Goal: Transaction & Acquisition: Purchase product/service

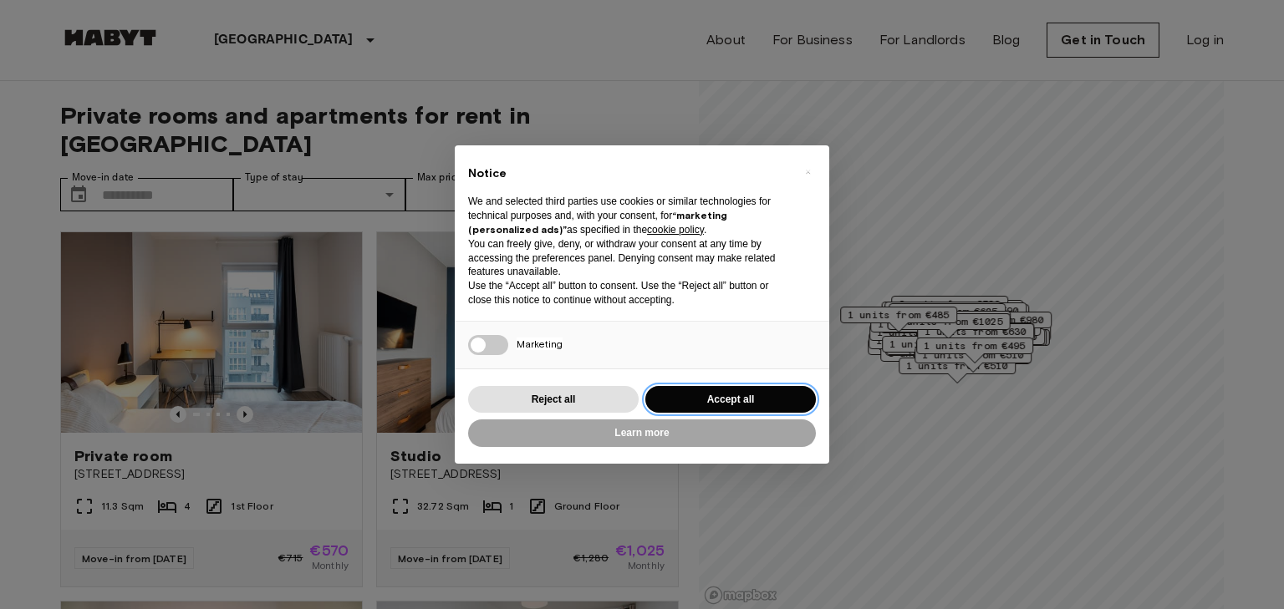
click at [775, 394] on button "Accept all" at bounding box center [730, 400] width 171 height 28
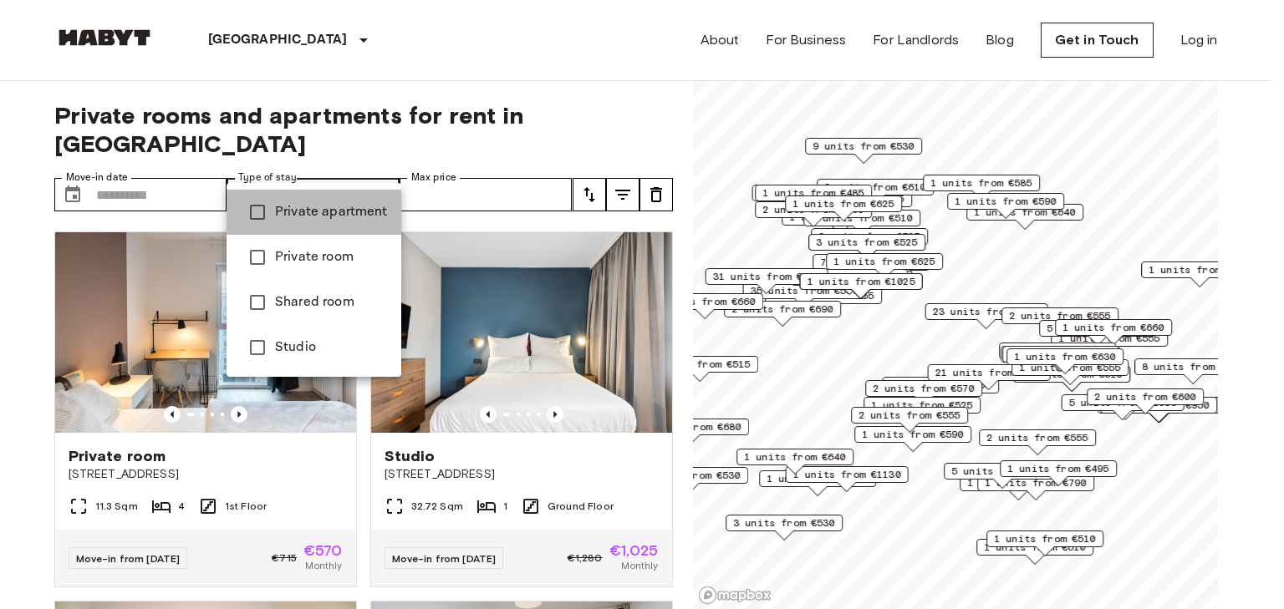
click at [325, 212] on span "Private apartment" at bounding box center [331, 212] width 113 height 20
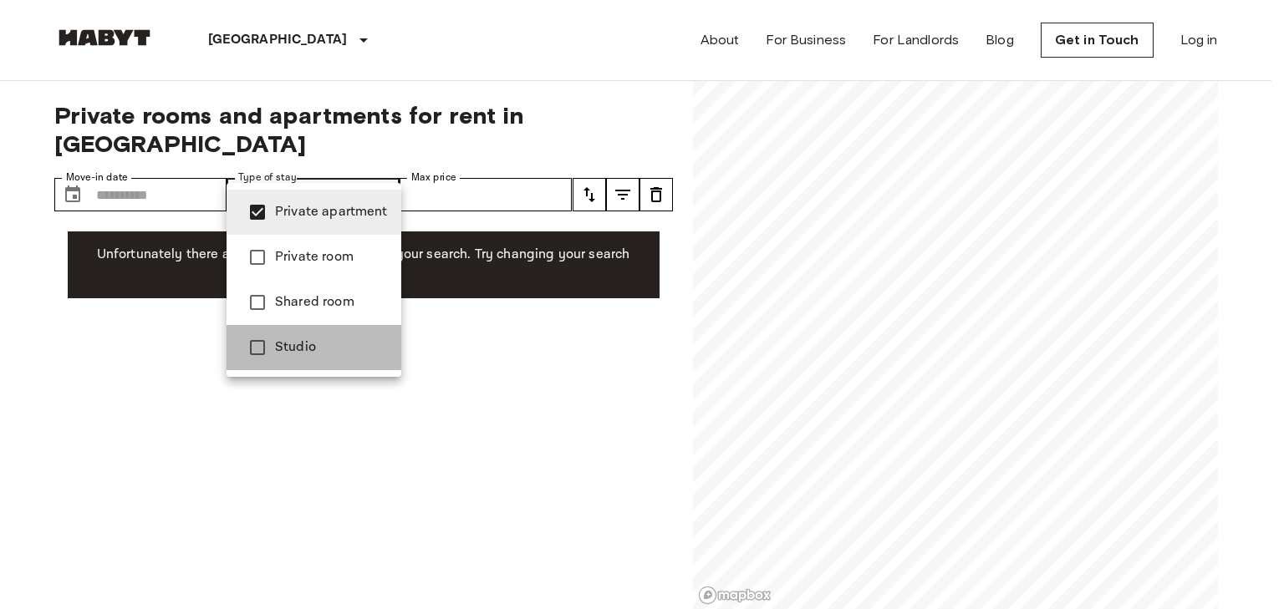
click at [308, 335] on li "Studio" at bounding box center [314, 347] width 175 height 45
type input "**********"
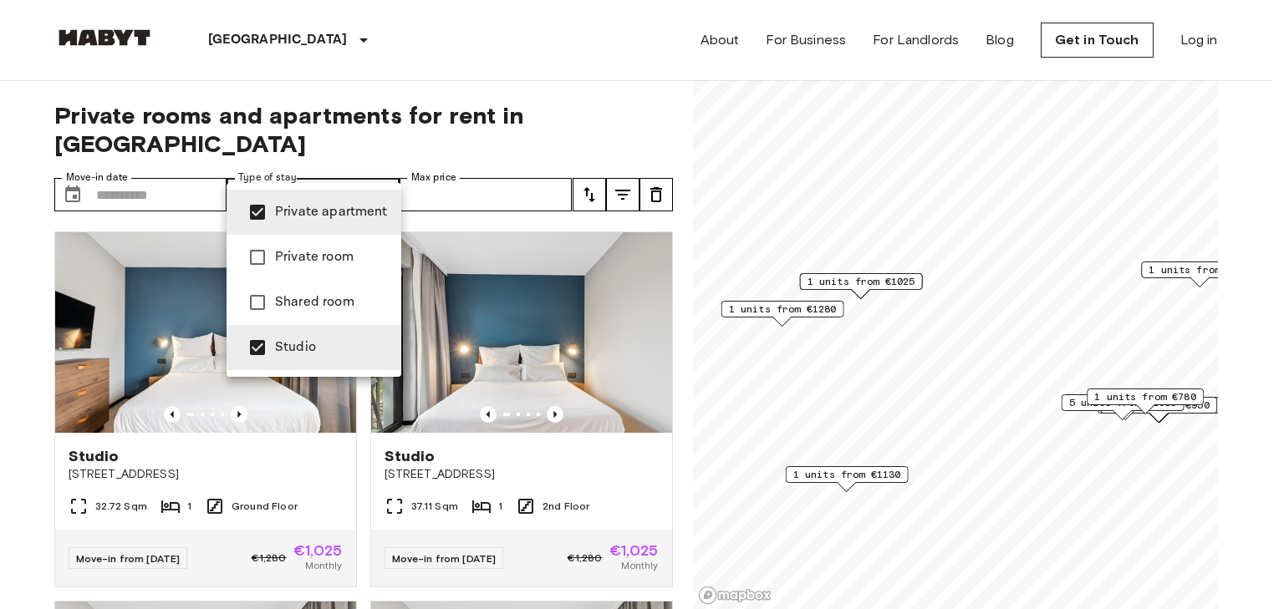
click at [347, 95] on div at bounding box center [642, 304] width 1284 height 609
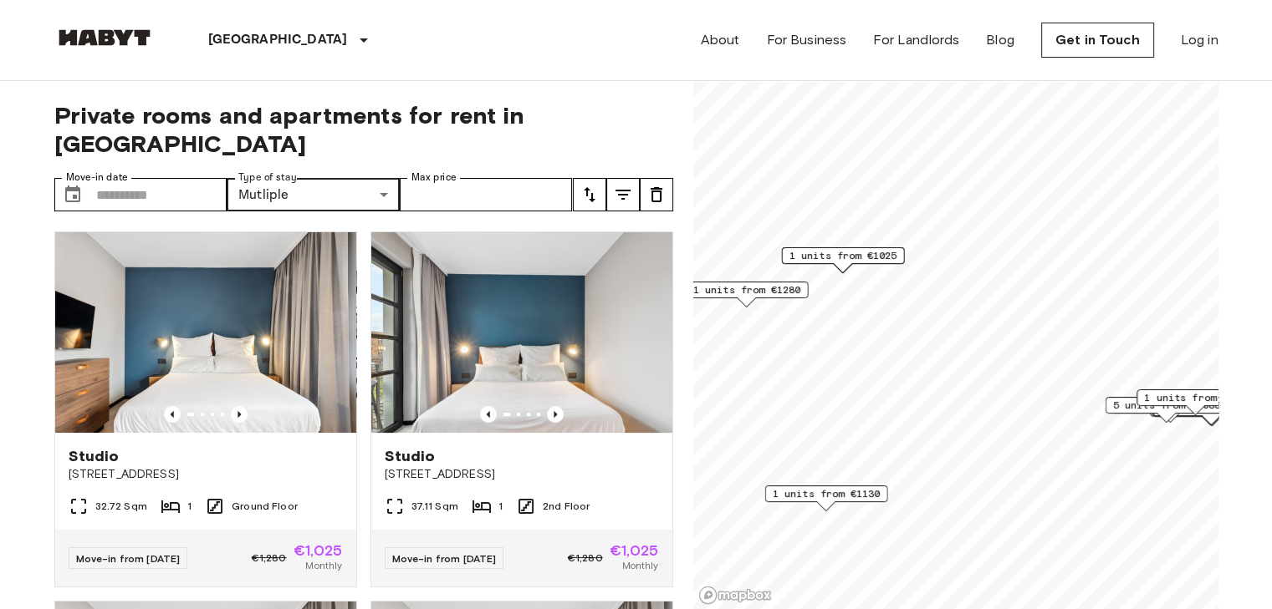
click at [844, 490] on span "1 units from €1130" at bounding box center [826, 494] width 108 height 15
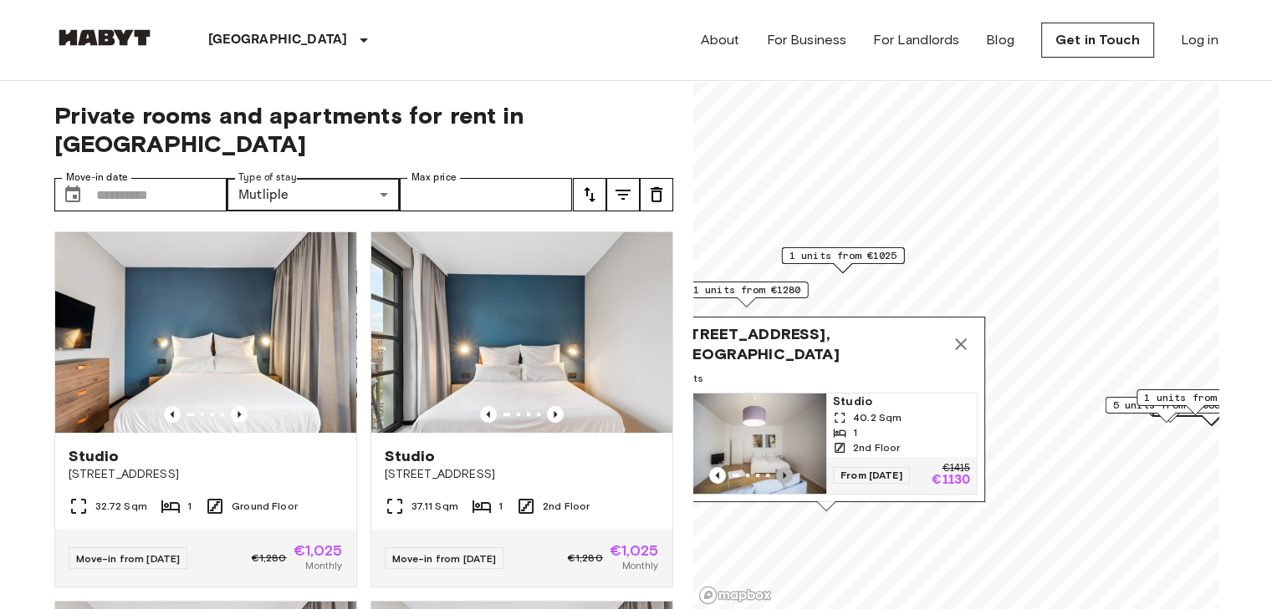
click at [788, 467] on icon "Previous image" at bounding box center [784, 475] width 17 height 17
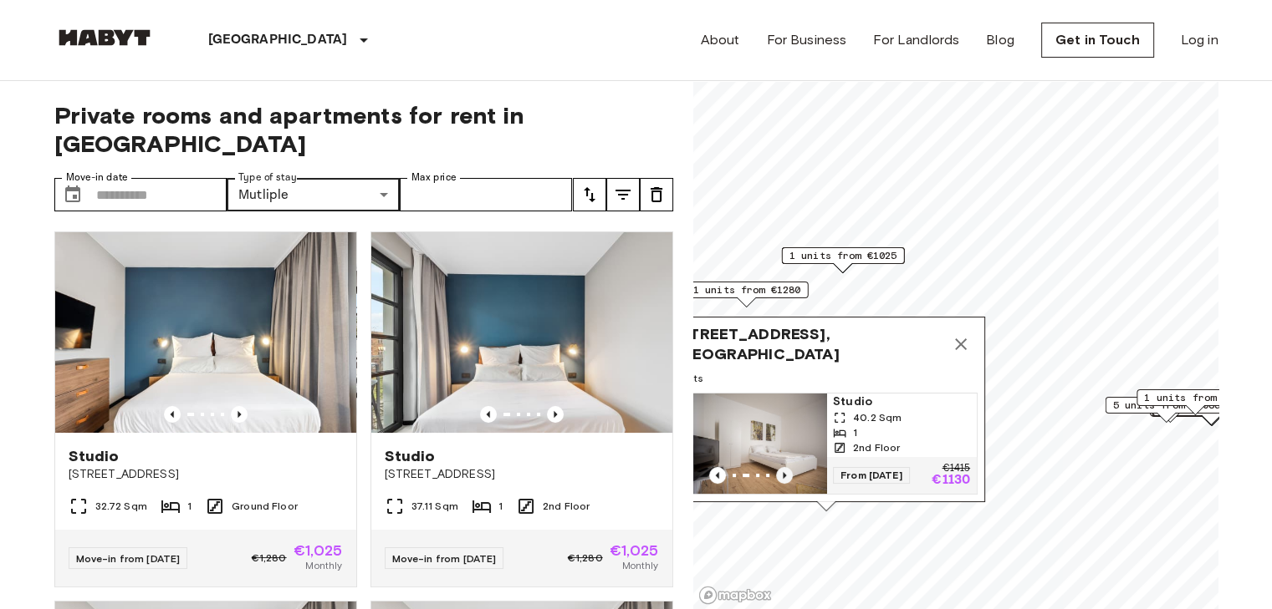
click at [788, 467] on icon "Previous image" at bounding box center [784, 475] width 17 height 17
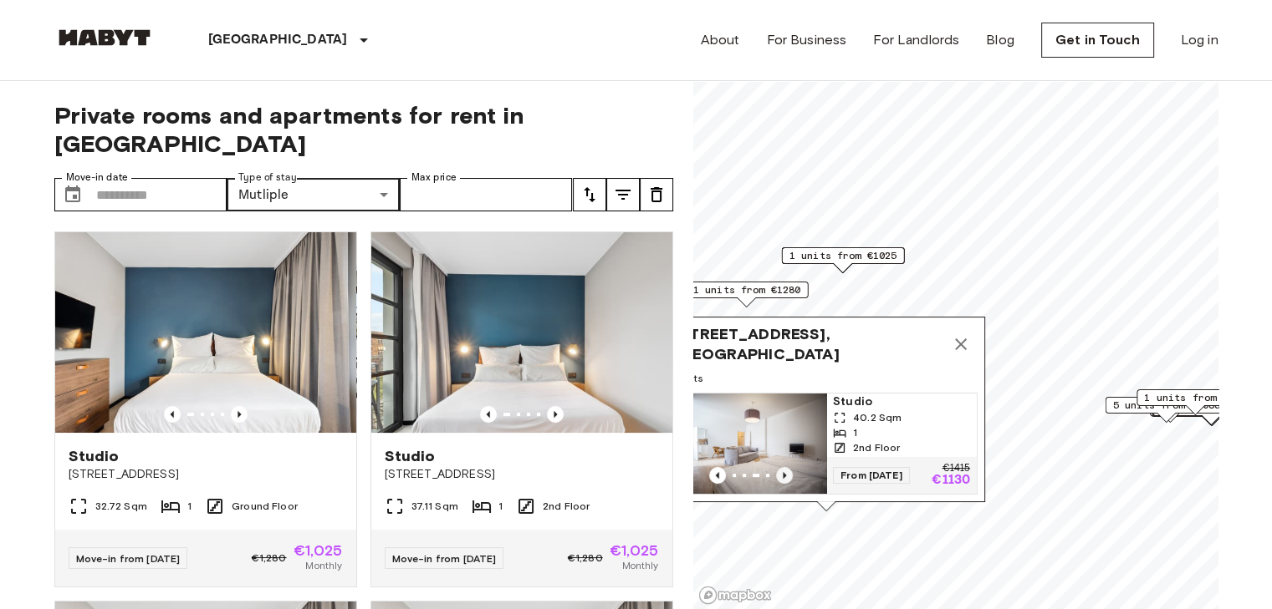
click at [788, 467] on icon "Previous image" at bounding box center [784, 475] width 17 height 17
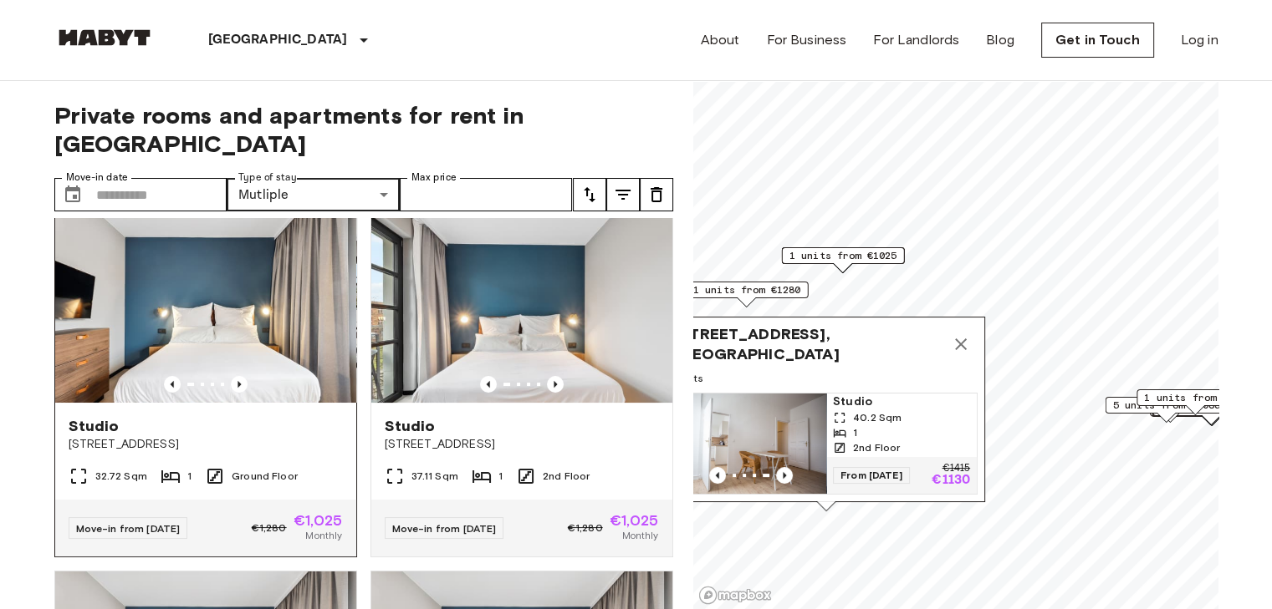
scroll to position [84, 0]
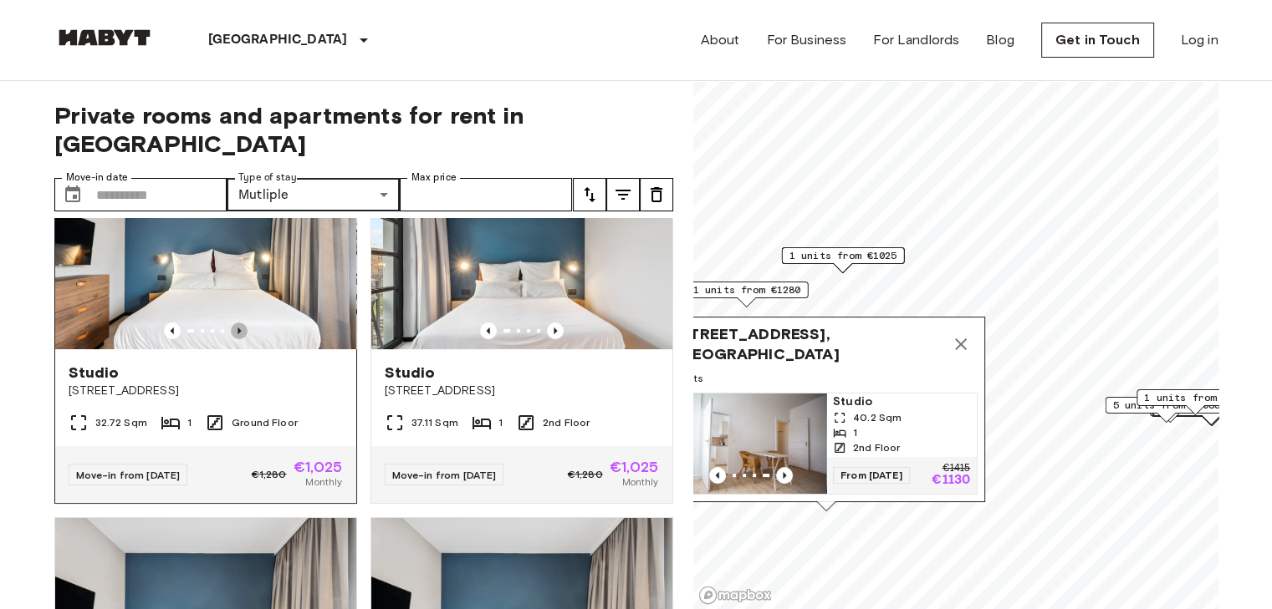
click at [231, 323] on icon "Previous image" at bounding box center [239, 331] width 17 height 17
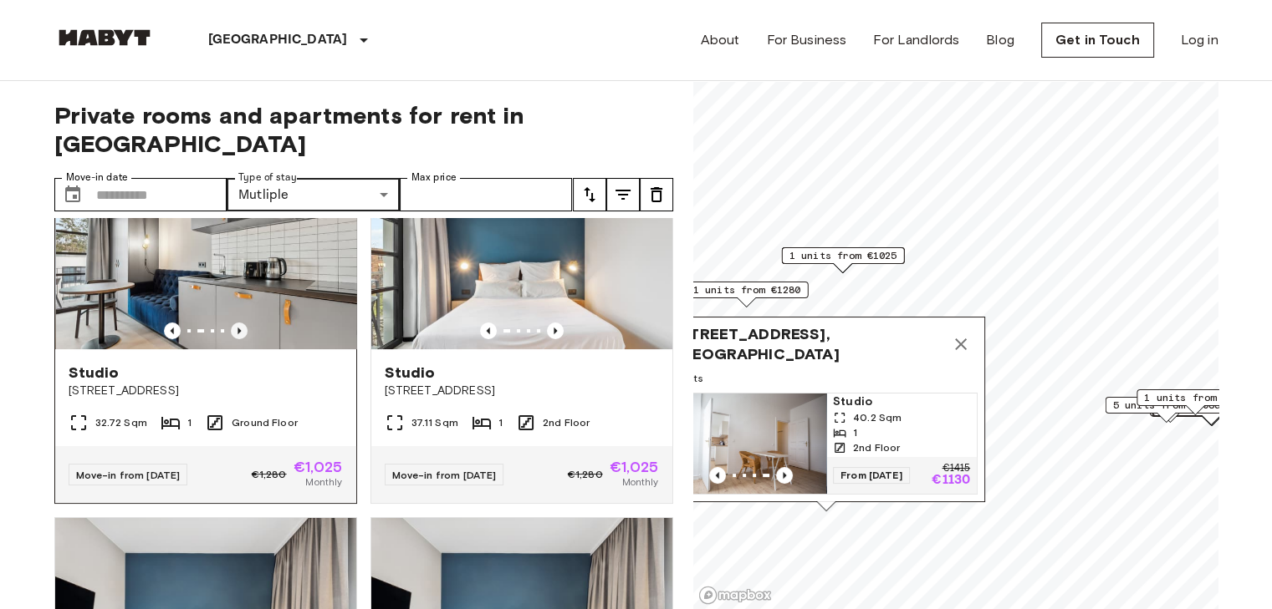
click at [232, 323] on icon "Previous image" at bounding box center [239, 331] width 17 height 17
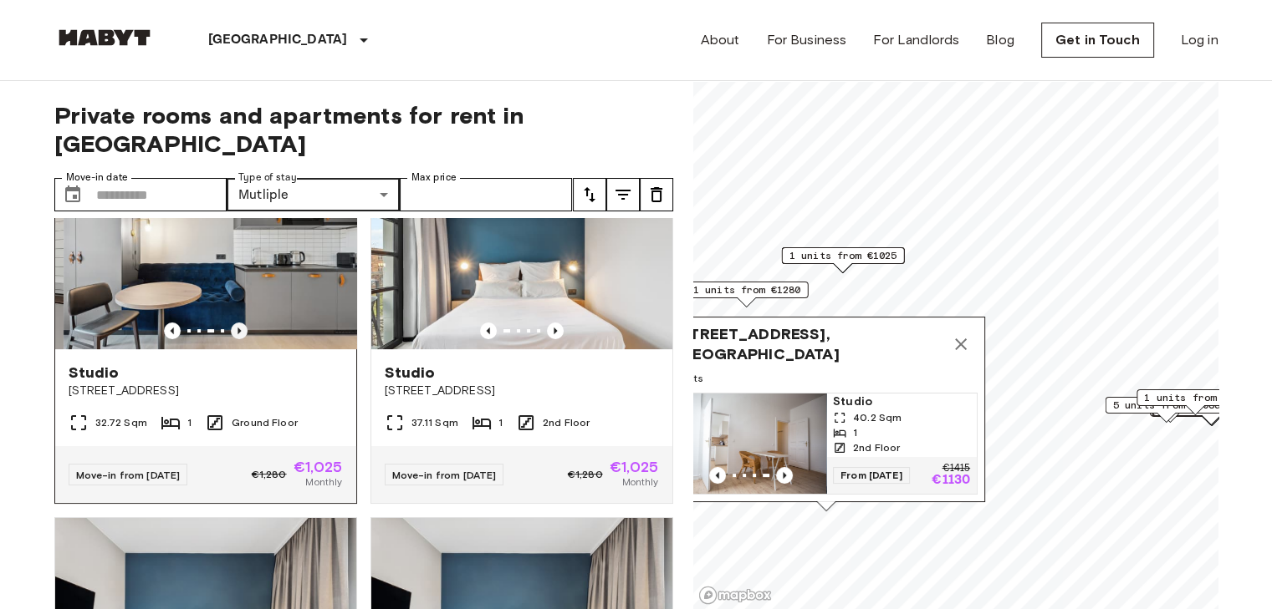
click at [232, 323] on icon "Previous image" at bounding box center [239, 331] width 17 height 17
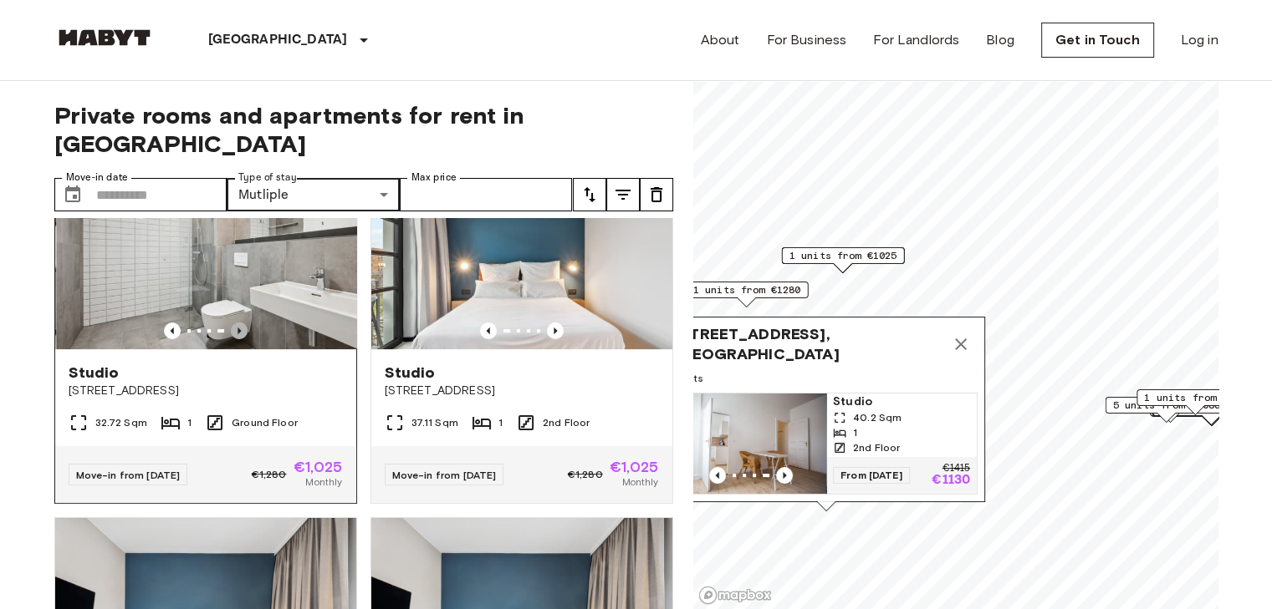
click at [232, 323] on icon "Previous image" at bounding box center [239, 331] width 17 height 17
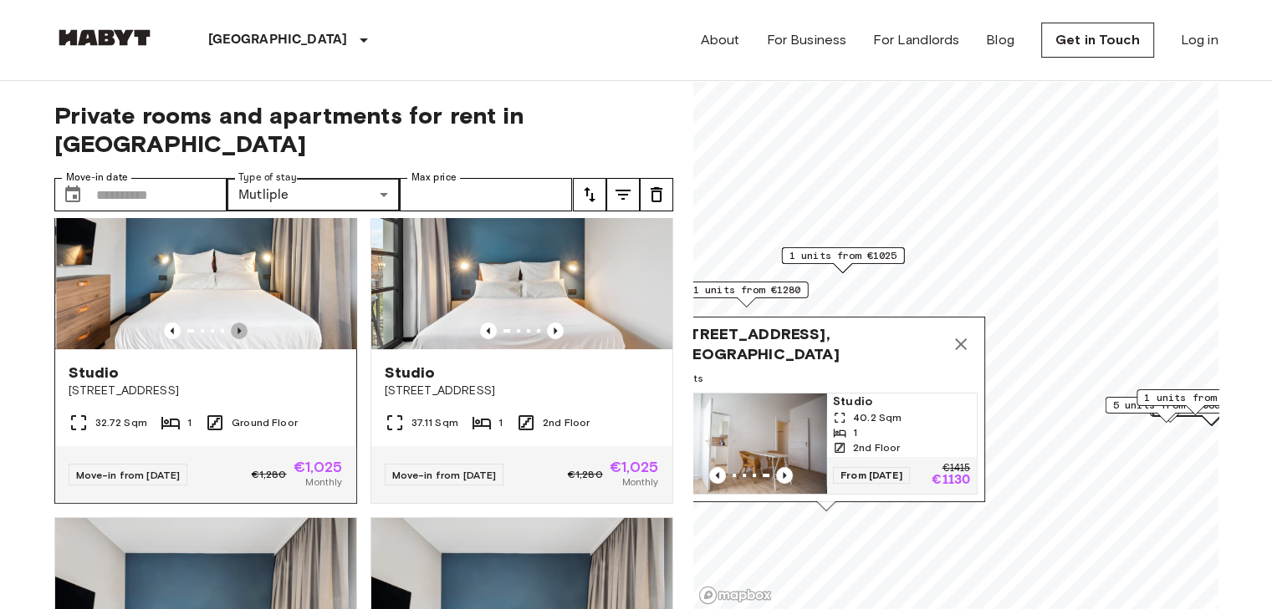
click at [232, 323] on icon "Previous image" at bounding box center [239, 331] width 17 height 17
